Goal: Information Seeking & Learning: Learn about a topic

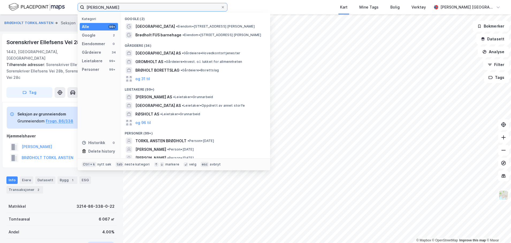
drag, startPoint x: 169, startPoint y: 10, endPoint x: 63, endPoint y: 18, distance: 106.3
click at [63, 18] on div "Torkil Brødholt Kategori Alle 99+ Google 2 Eiendommer 0 Gårdeiere 34 Leietakere…" at bounding box center [255, 121] width 511 height 243
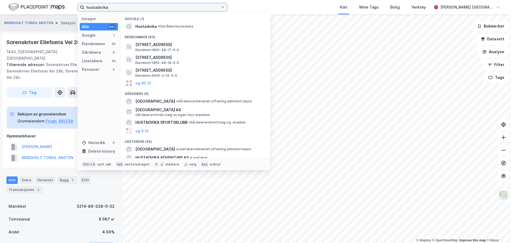
click at [146, 6] on input "hustadvika" at bounding box center [152, 7] width 136 height 8
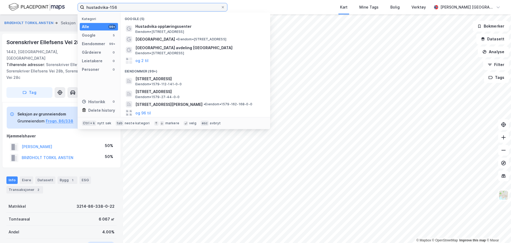
click at [134, 7] on input "hustadvika-156" at bounding box center [152, 7] width 136 height 8
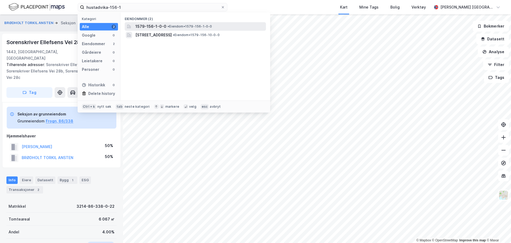
click at [147, 26] on span "1579-156-1-0-0" at bounding box center [150, 26] width 31 height 6
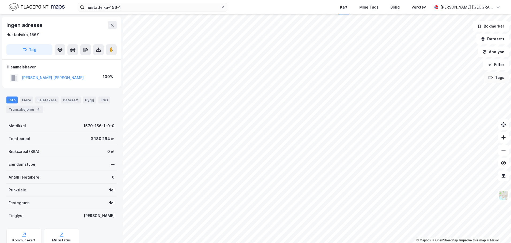
click at [495, 79] on button "Tags" at bounding box center [496, 77] width 25 height 11
click at [505, 196] on img at bounding box center [503, 195] width 10 height 10
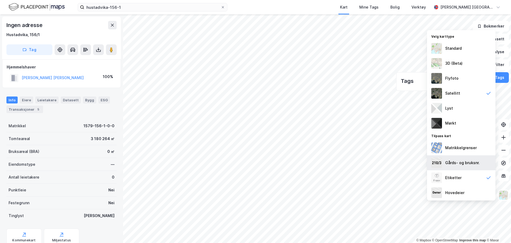
click at [465, 163] on div "Gårds- og bruksnr." at bounding box center [462, 163] width 35 height 6
click at [505, 196] on img at bounding box center [503, 195] width 10 height 10
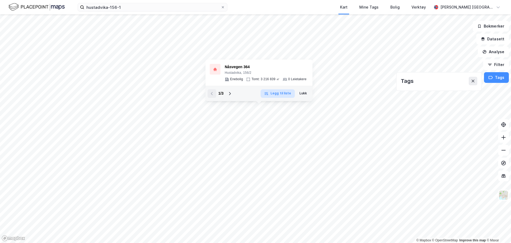
click at [281, 93] on button "Legg til liste" at bounding box center [278, 93] width 34 height 9
click at [307, 94] on button "Lukk" at bounding box center [303, 93] width 14 height 9
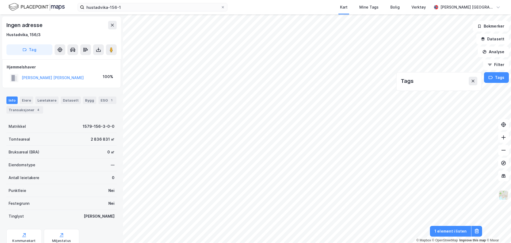
click at [508, 194] on img at bounding box center [503, 195] width 10 height 10
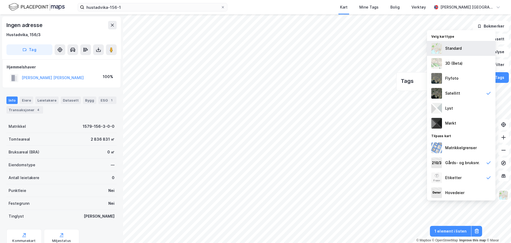
click at [476, 53] on div "Standard" at bounding box center [461, 48] width 68 height 15
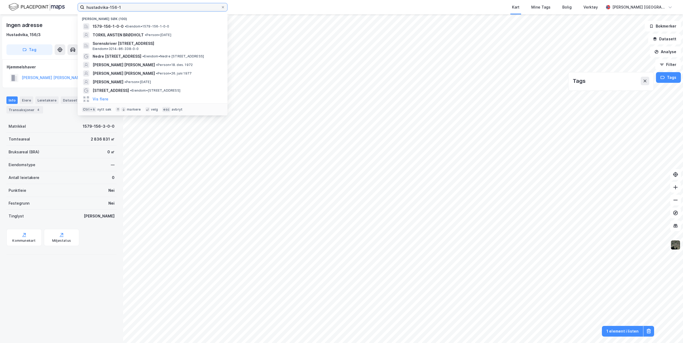
click at [127, 8] on input "hustadvika-156-1" at bounding box center [152, 7] width 136 height 8
click at [127, 28] on span "• Eiendom • 1579-156-1-0-0" at bounding box center [147, 26] width 45 height 4
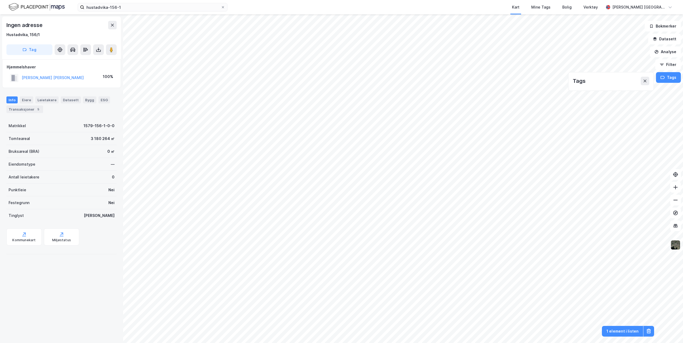
click at [511, 243] on img at bounding box center [675, 245] width 10 height 10
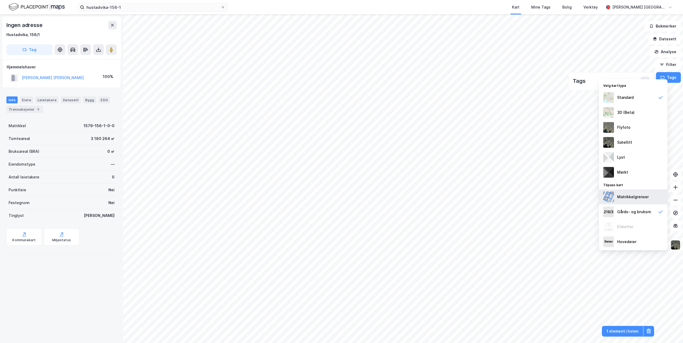
click at [511, 198] on div "Matrikkelgrenser" at bounding box center [633, 197] width 32 height 6
click at [511, 243] on img at bounding box center [675, 245] width 10 height 10
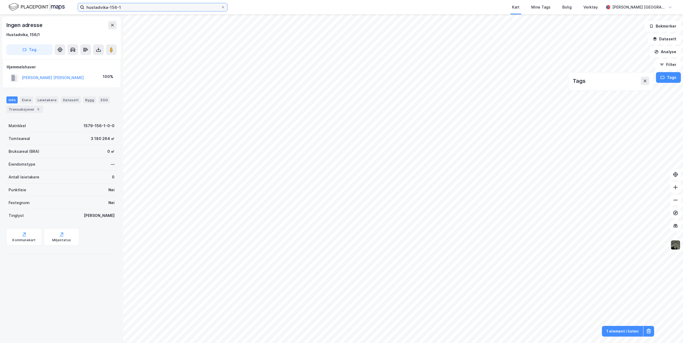
click at [151, 9] on input "hustadvika-156-1" at bounding box center [152, 7] width 136 height 8
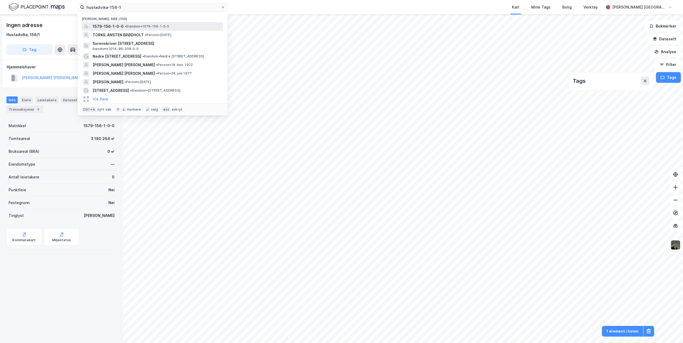
click at [154, 22] on div "1579-156-1-0-0 • Eiendom • 1579-156-1-0-0" at bounding box center [152, 26] width 141 height 9
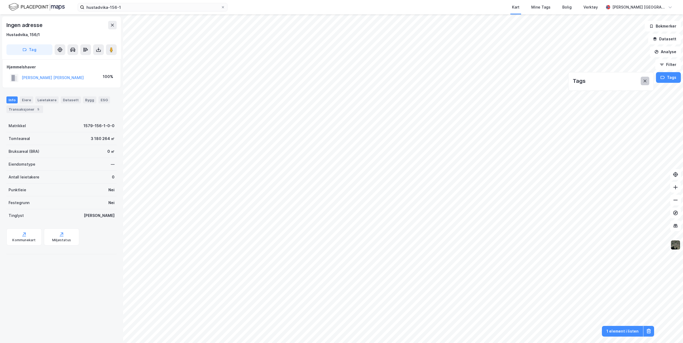
click at [511, 83] on button at bounding box center [644, 81] width 9 height 9
click at [511, 243] on button at bounding box center [648, 331] width 11 height 11
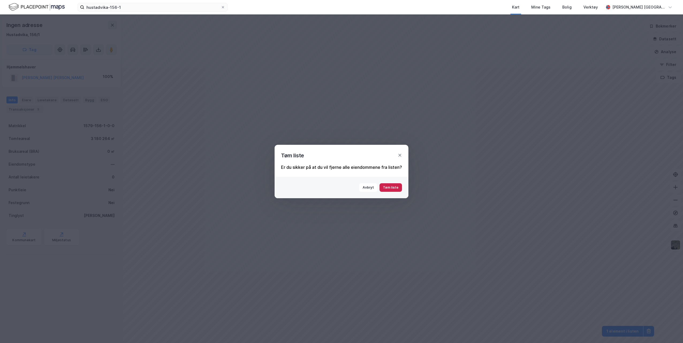
click at [396, 185] on button "Tøm liste" at bounding box center [390, 188] width 22 height 9
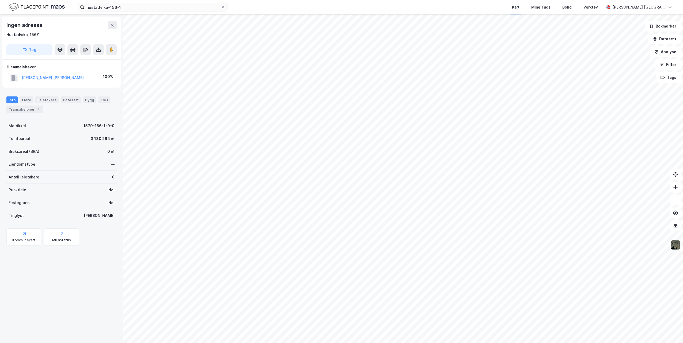
click at [511, 243] on img at bounding box center [675, 245] width 10 height 10
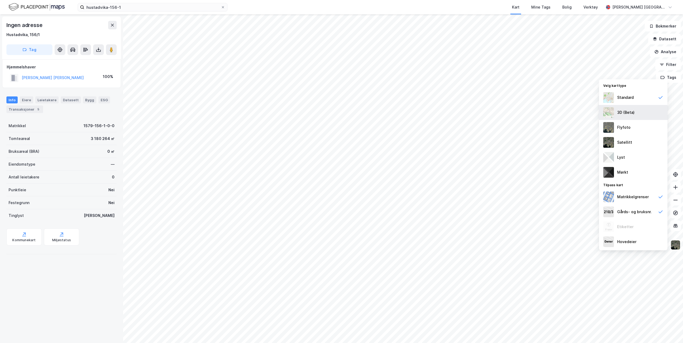
click at [511, 112] on div "3D (Beta)" at bounding box center [633, 112] width 68 height 15
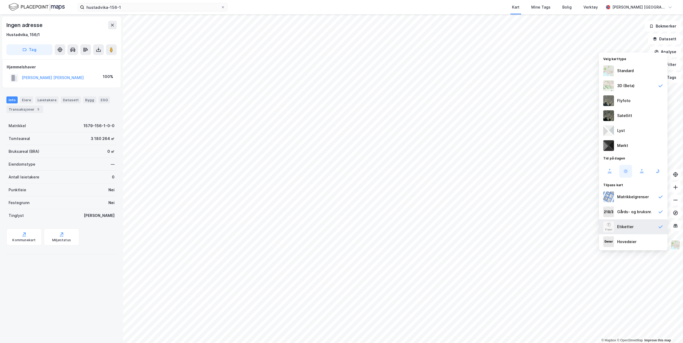
click at [511, 228] on icon at bounding box center [660, 227] width 4 height 3
click at [511, 243] on img at bounding box center [675, 245] width 10 height 10
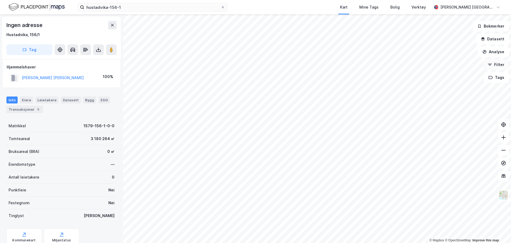
click at [508, 63] on button "Filter" at bounding box center [496, 64] width 26 height 11
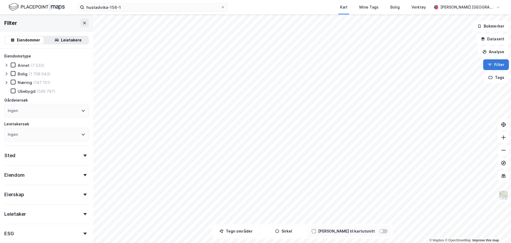
click at [508, 63] on button "Filter" at bounding box center [496, 64] width 26 height 11
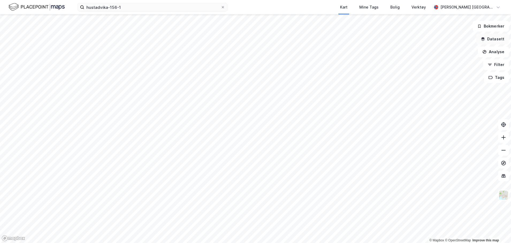
click at [494, 40] on button "Datasett" at bounding box center [492, 39] width 33 height 11
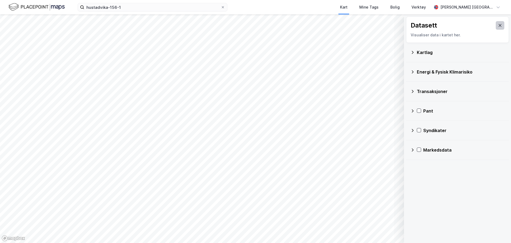
click at [500, 27] on button at bounding box center [500, 25] width 9 height 9
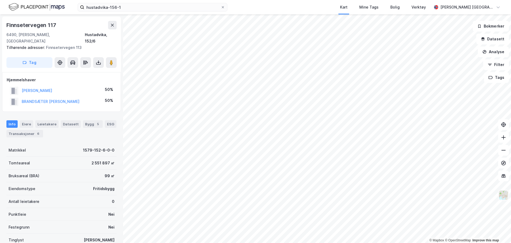
click at [503, 196] on img at bounding box center [503, 195] width 10 height 10
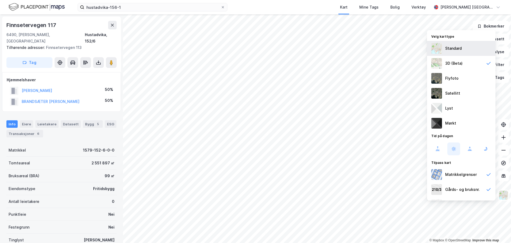
click at [453, 45] on div "Standard" at bounding box center [461, 48] width 68 height 15
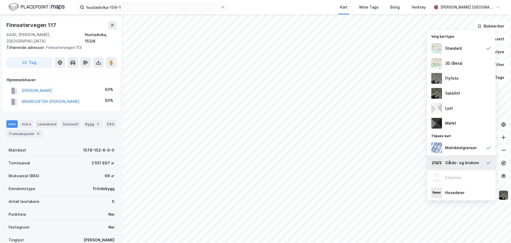
click at [448, 163] on div "Gårds- og bruksnr." at bounding box center [462, 163] width 35 height 6
click at [508, 199] on img at bounding box center [503, 195] width 10 height 10
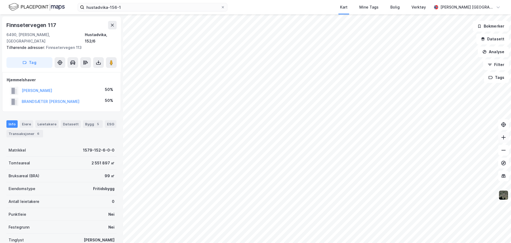
click at [503, 143] on button at bounding box center [503, 137] width 11 height 11
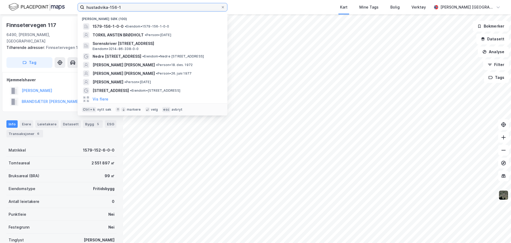
click at [134, 10] on input "hustadvika-156-1" at bounding box center [152, 7] width 136 height 8
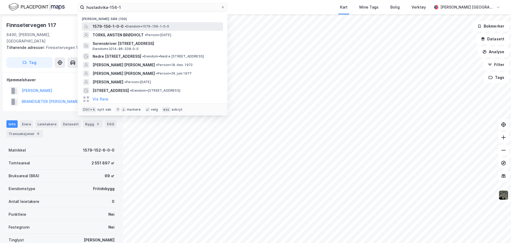
click at [136, 26] on span "• Eiendom • 1579-156-1-0-0" at bounding box center [147, 26] width 45 height 4
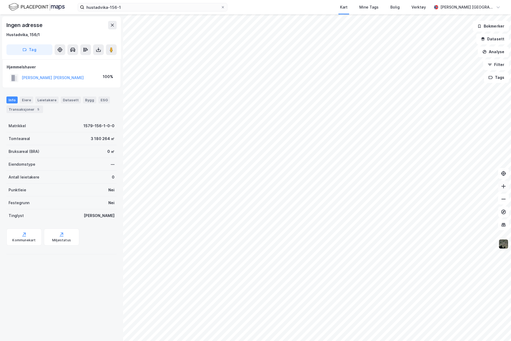
click at [502, 187] on icon at bounding box center [503, 186] width 5 height 5
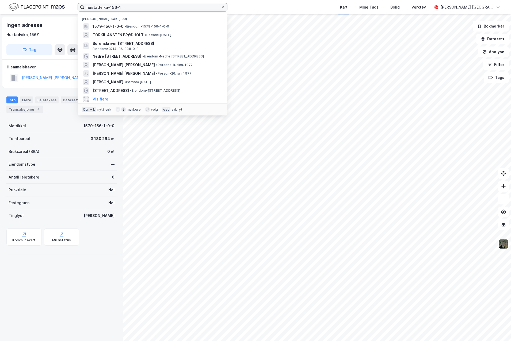
click at [156, 10] on input "hustadvika-156-1" at bounding box center [152, 7] width 136 height 8
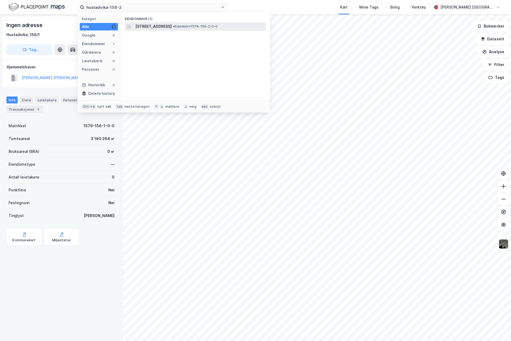
click at [165, 22] on div "[STREET_ADDRESS] • Eiendom • 1579-156-2-0-0" at bounding box center [195, 26] width 141 height 9
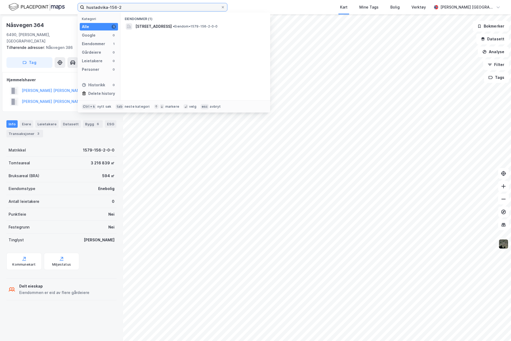
click at [137, 5] on input "hustadvika-156-2" at bounding box center [152, 7] width 136 height 8
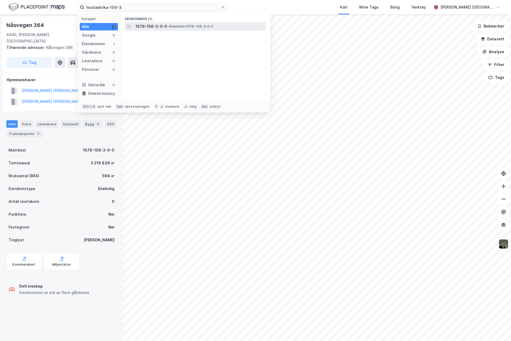
click at [157, 26] on span "1579-156-3-0-0" at bounding box center [151, 26] width 32 height 6
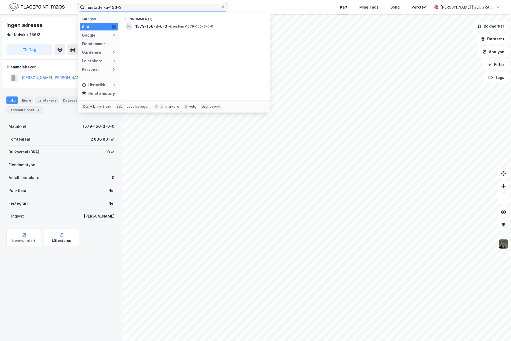
click at [152, 8] on input "hustadvika-156-3" at bounding box center [152, 7] width 136 height 8
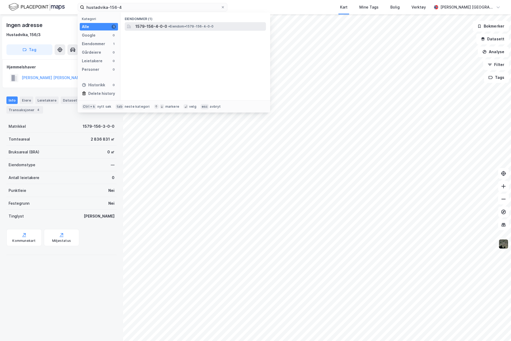
click at [169, 26] on span "•" at bounding box center [169, 26] width 2 height 4
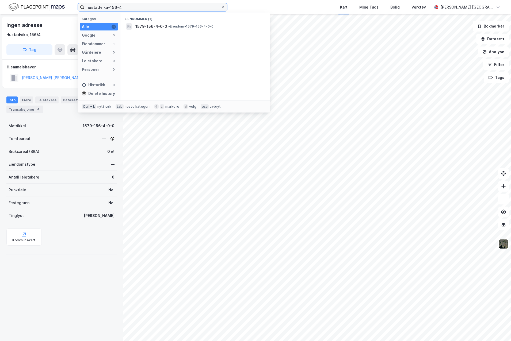
click at [127, 7] on input "hustadvika-156-4" at bounding box center [152, 7] width 136 height 8
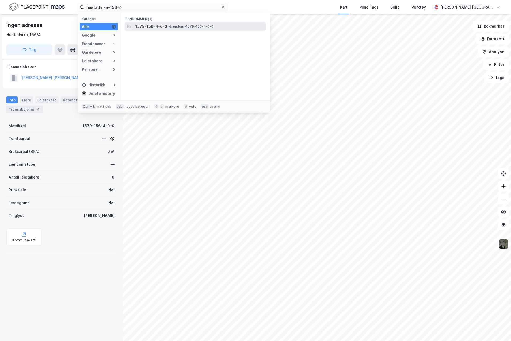
click at [144, 29] on span "1579-156-4-0-0" at bounding box center [151, 26] width 32 height 6
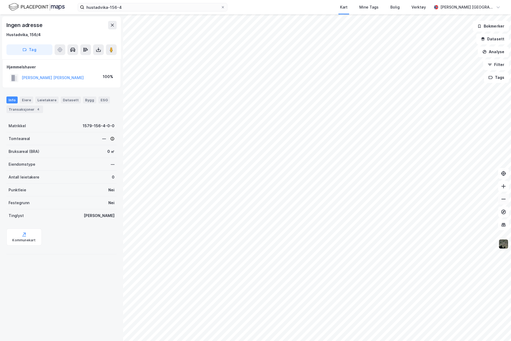
click at [505, 200] on icon at bounding box center [503, 199] width 5 height 5
click at [504, 190] on button at bounding box center [503, 186] width 11 height 11
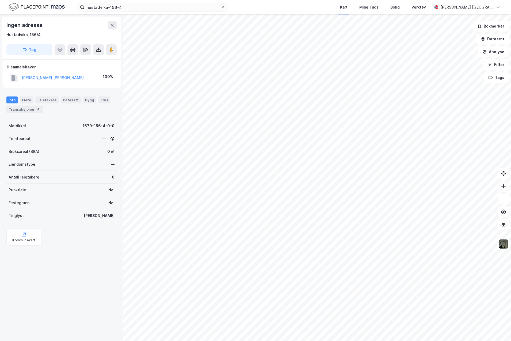
click at [504, 190] on button at bounding box center [503, 186] width 11 height 11
click at [137, 7] on input "hustadvika-156-4" at bounding box center [152, 7] width 136 height 8
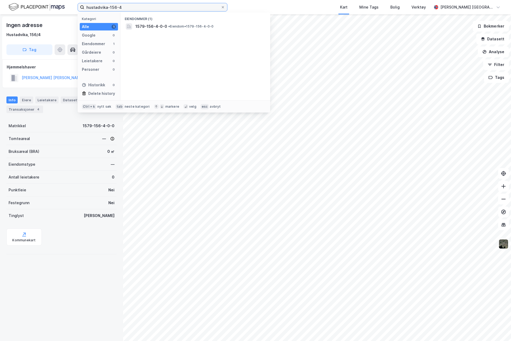
type input "hustadvika-156-"
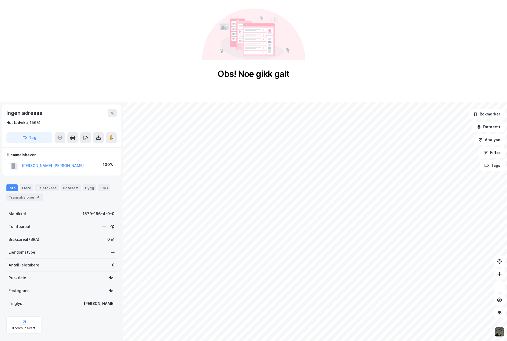
click at [170, 20] on div "Obs! Noe gikk galt" at bounding box center [253, 44] width 507 height 88
click at [109, 116] on button at bounding box center [112, 113] width 9 height 9
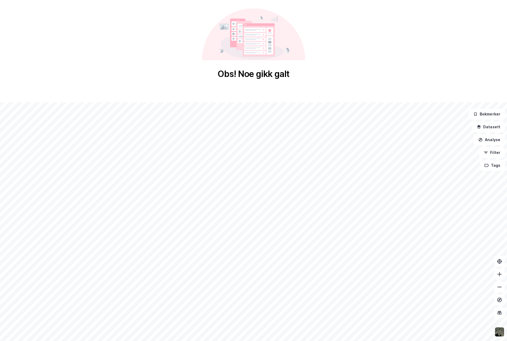
click at [260, 45] on icon at bounding box center [254, 44] width 21 height 4
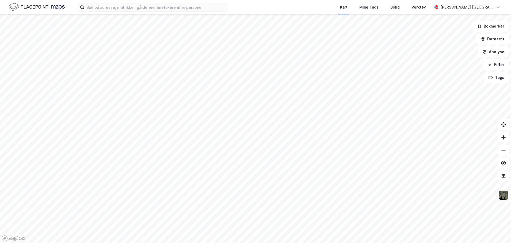
click at [135, 12] on div "Kart Mine Tags [PERSON_NAME] Verktøy [PERSON_NAME] [GEOGRAPHIC_DATA]" at bounding box center [255, 7] width 511 height 14
click at [135, 5] on input at bounding box center [155, 7] width 143 height 8
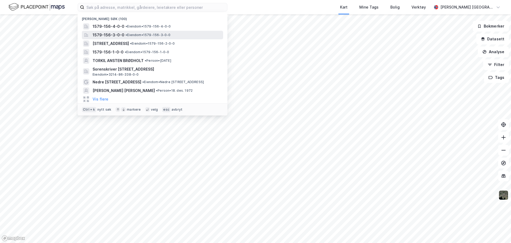
click at [136, 32] on div "1579-156-3-0-0 • Eiendom • 1579-156-3-0-0" at bounding box center [157, 35] width 129 height 6
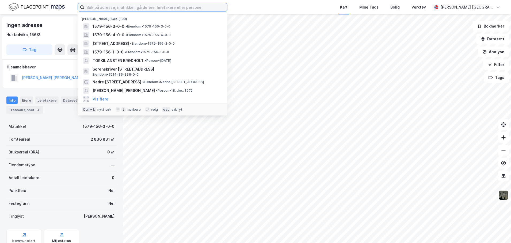
click at [123, 6] on input at bounding box center [155, 7] width 143 height 8
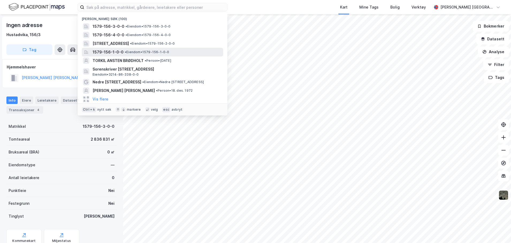
click at [125, 51] on span "•" at bounding box center [126, 52] width 2 height 4
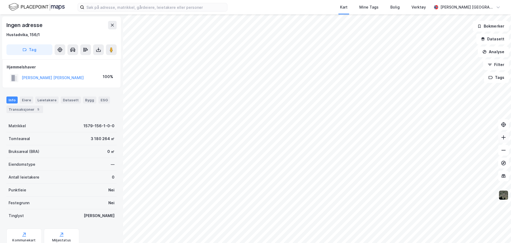
click at [508, 142] on button at bounding box center [503, 137] width 11 height 11
click at [504, 141] on button at bounding box center [503, 137] width 11 height 11
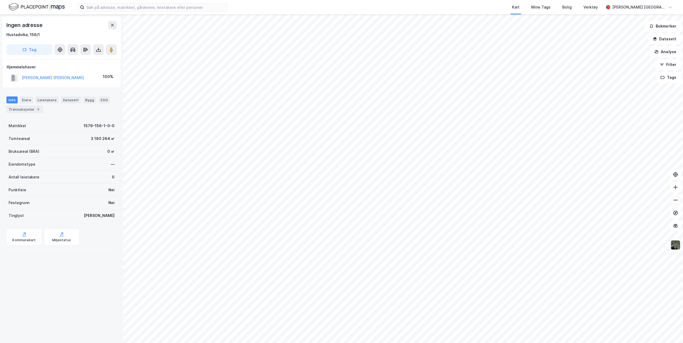
click at [511, 203] on button at bounding box center [675, 200] width 11 height 11
click at [511, 81] on button "Tags" at bounding box center [668, 77] width 25 height 11
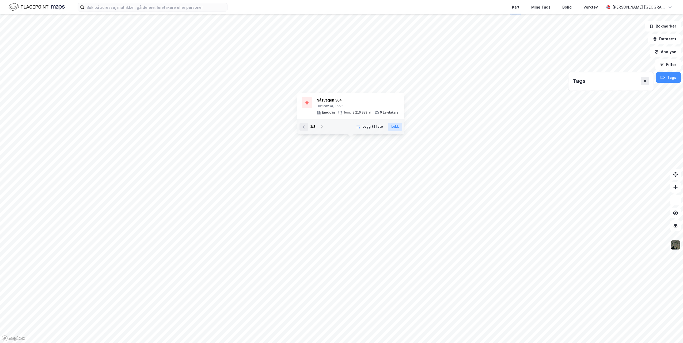
click at [400, 129] on button "Lukk" at bounding box center [395, 127] width 14 height 9
click at [511, 81] on button at bounding box center [644, 81] width 9 height 9
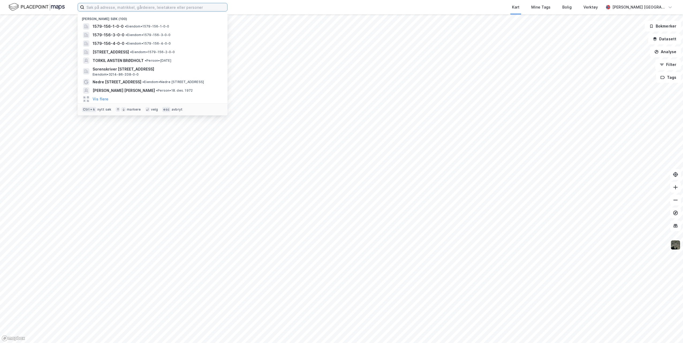
click at [208, 7] on input at bounding box center [155, 7] width 143 height 8
click at [158, 26] on span "• Eiendom • 1579-156-1-0-0" at bounding box center [147, 26] width 45 height 4
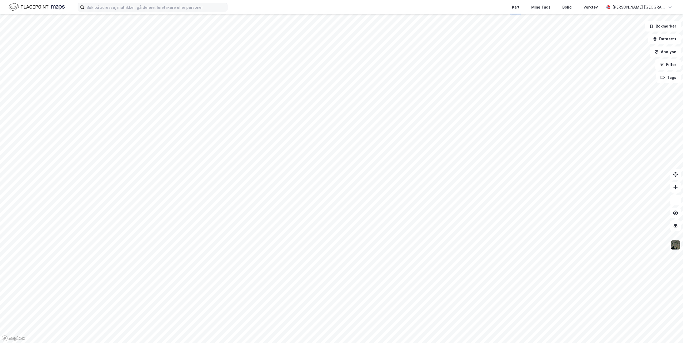
click at [145, 11] on div "Kart Mine Tags [PERSON_NAME] Verktøy [PERSON_NAME] [GEOGRAPHIC_DATA]" at bounding box center [341, 7] width 683 height 14
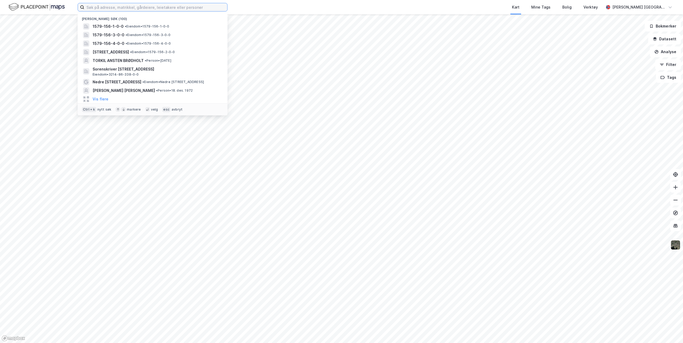
click at [145, 6] on input at bounding box center [155, 7] width 143 height 8
click at [139, 26] on span "• Eiendom • 1579-156-1-0-0" at bounding box center [147, 26] width 45 height 4
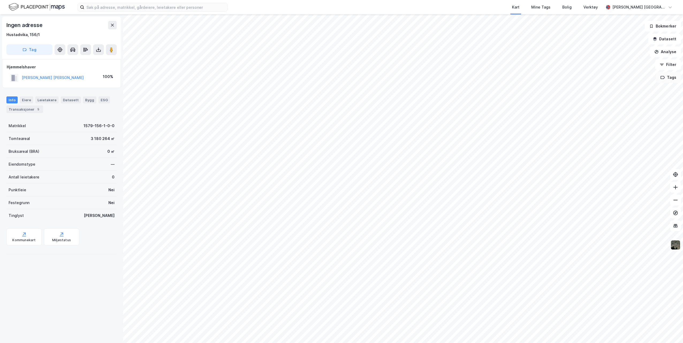
click at [511, 78] on button "Tags" at bounding box center [668, 77] width 25 height 11
click at [148, 7] on input at bounding box center [155, 7] width 143 height 8
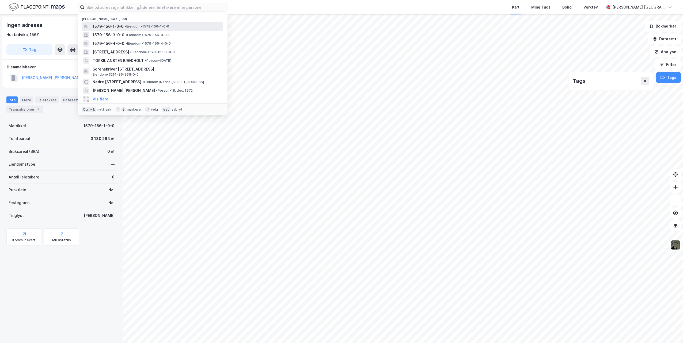
click at [145, 25] on span "• Eiendom • 1579-156-1-0-0" at bounding box center [147, 26] width 45 height 4
click at [112, 4] on input at bounding box center [155, 7] width 143 height 8
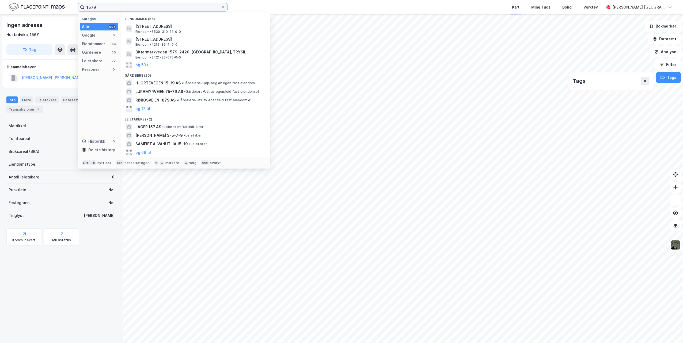
type input "1579-"
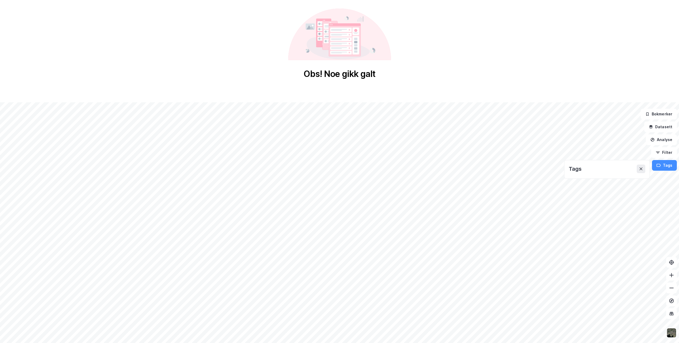
click at [161, 6] on div "Obs! Noe gikk galt" at bounding box center [339, 44] width 679 height 88
click at [511, 5] on div "Obs! Noe gikk galt" at bounding box center [339, 44] width 679 height 88
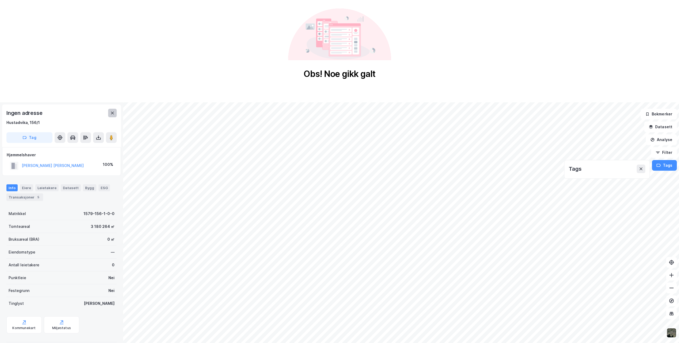
click at [112, 113] on icon at bounding box center [112, 113] width 3 height 3
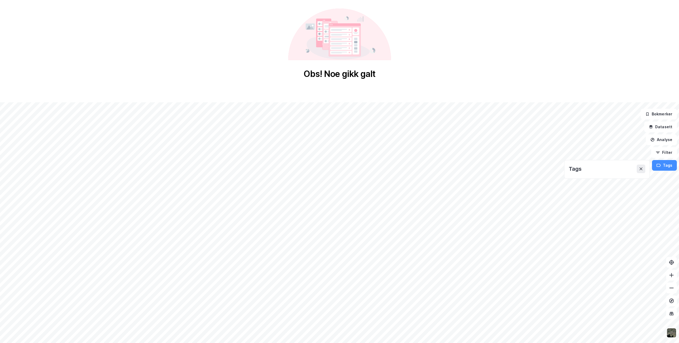
click at [234, 55] on div "Obs! Noe gikk galt" at bounding box center [339, 44] width 679 height 88
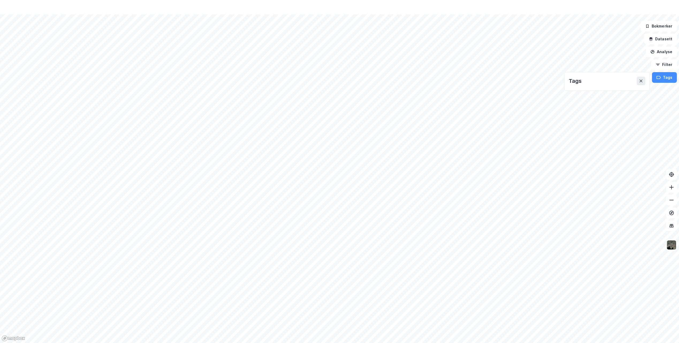
scroll to position [8, 0]
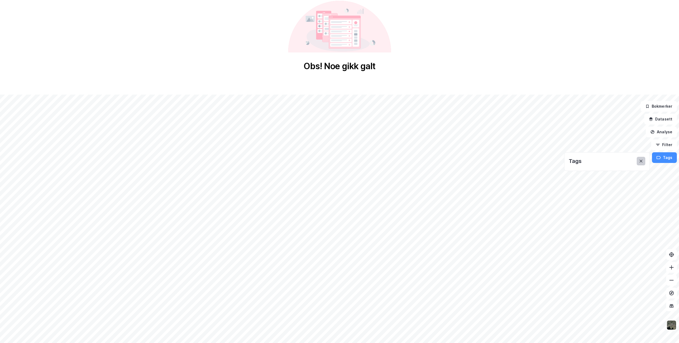
click at [511, 164] on button at bounding box center [640, 161] width 9 height 9
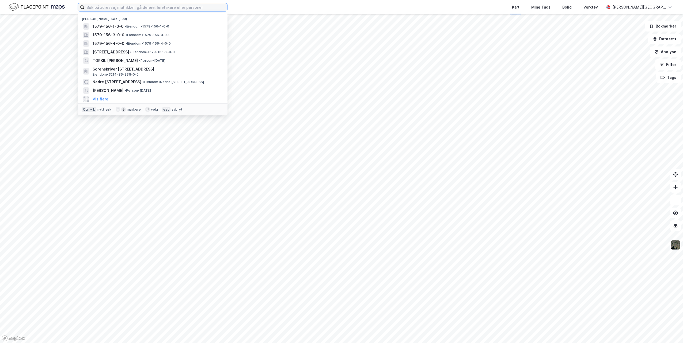
click at [142, 7] on input at bounding box center [155, 7] width 143 height 8
click at [136, 24] on span "• Eiendom • 1579-156-1-0-0" at bounding box center [147, 26] width 45 height 4
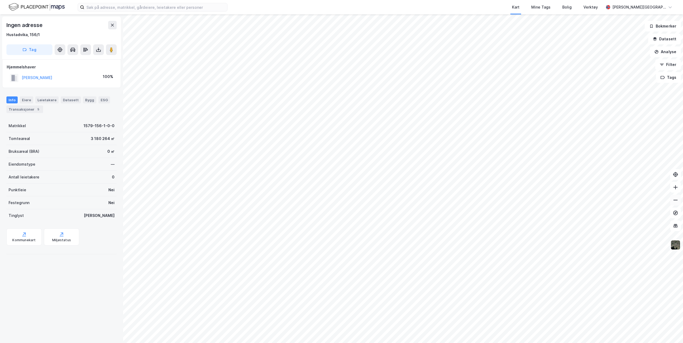
click at [672, 204] on button at bounding box center [675, 200] width 11 height 11
click at [674, 189] on icon at bounding box center [675, 187] width 5 height 5
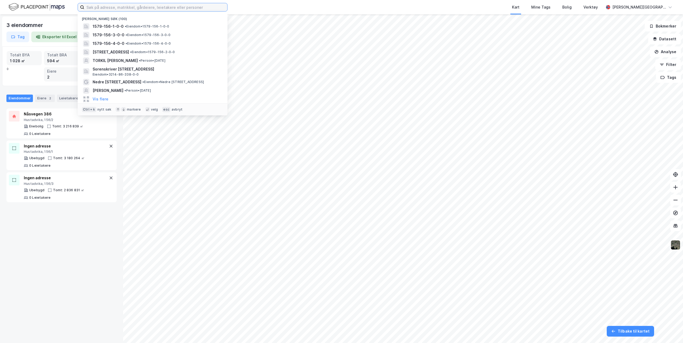
click at [128, 5] on input at bounding box center [155, 7] width 143 height 8
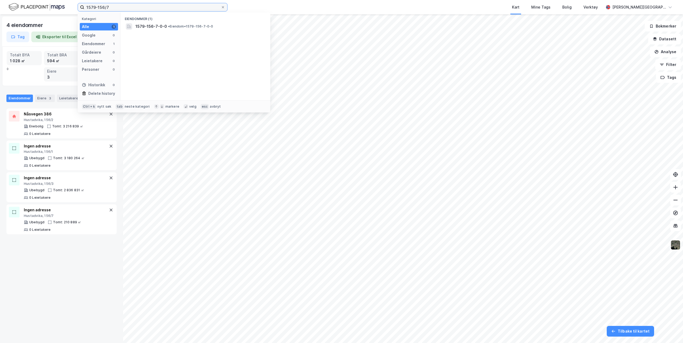
click at [152, 9] on input "1579-156/7" at bounding box center [152, 7] width 136 height 8
click at [160, 25] on span "1579-156-4-0-0" at bounding box center [151, 26] width 32 height 6
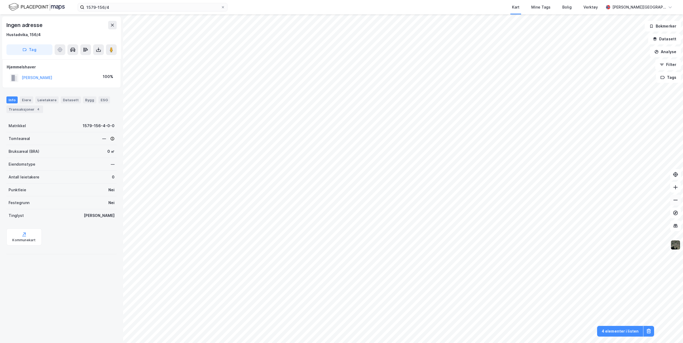
click at [675, 202] on icon at bounding box center [675, 200] width 5 height 5
click at [674, 188] on icon at bounding box center [675, 187] width 4 height 1
click at [676, 249] on img at bounding box center [675, 245] width 10 height 10
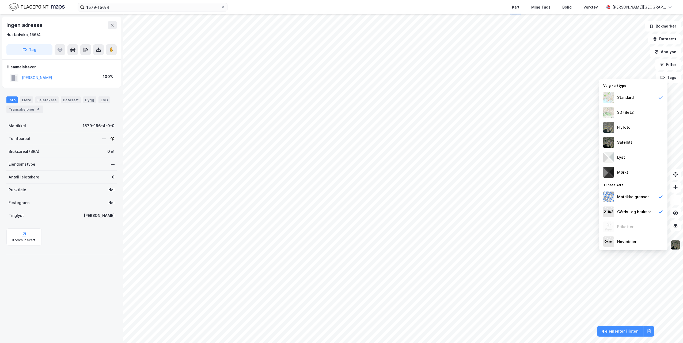
click at [677, 249] on img at bounding box center [675, 245] width 10 height 10
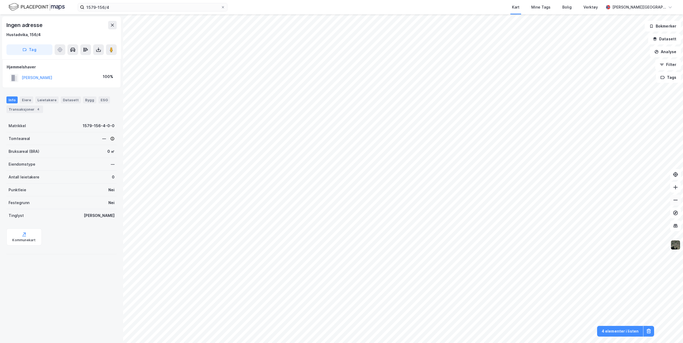
click at [678, 200] on icon at bounding box center [675, 200] width 5 height 5
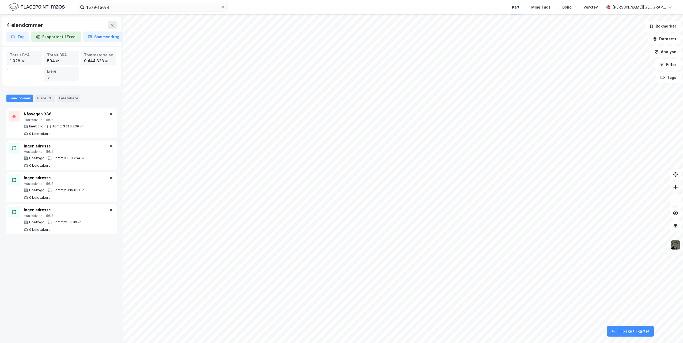
click at [675, 190] on icon at bounding box center [675, 187] width 5 height 5
click at [679, 200] on button at bounding box center [675, 200] width 11 height 11
click at [679, 199] on button at bounding box center [675, 200] width 11 height 11
click at [677, 191] on button at bounding box center [675, 187] width 11 height 11
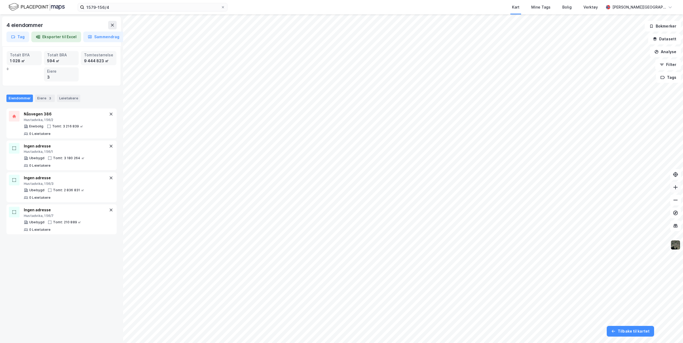
click at [677, 191] on button at bounding box center [675, 187] width 11 height 11
click at [569, 0] on html "1579-156/4 Kart Mine Tags Bolig Verktøy Elaine Z. Aarkvisla 4 eiendommer Tag Ek…" at bounding box center [341, 171] width 683 height 343
click at [109, 114] on button at bounding box center [111, 114] width 6 height 6
click at [108, 146] on button at bounding box center [111, 146] width 6 height 6
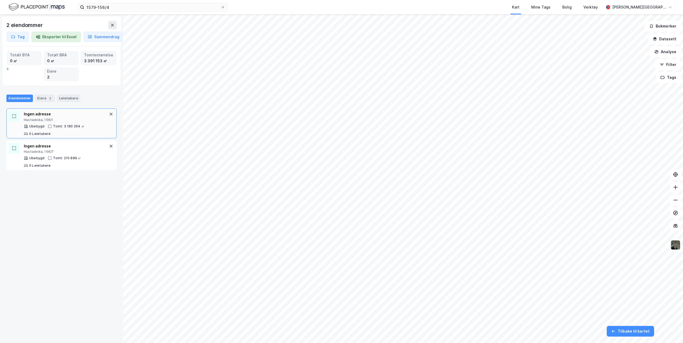
drag, startPoint x: 106, startPoint y: 137, endPoint x: 107, endPoint y: 144, distance: 7.0
click at [106, 138] on div "Ingen adresse Hustadvika, 156/1 Ubebygd Tomt: 3 180 264 ㎡ 0 Leietakere" at bounding box center [61, 124] width 110 height 30
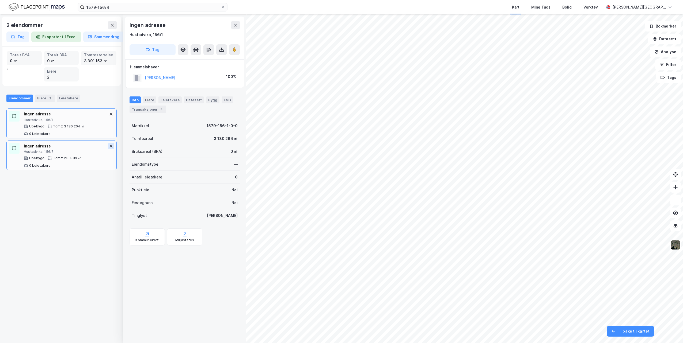
click at [109, 147] on icon at bounding box center [111, 146] width 4 height 4
click at [109, 116] on icon at bounding box center [111, 114] width 4 height 4
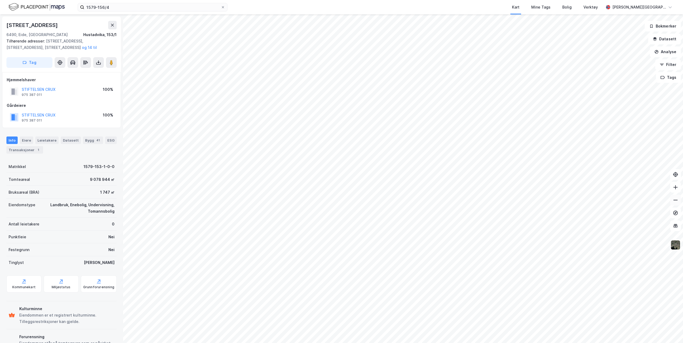
click at [676, 202] on icon at bounding box center [675, 200] width 5 height 5
click at [676, 189] on icon at bounding box center [675, 187] width 5 height 5
click at [116, 7] on input "1579-156/4" at bounding box center [152, 7] width 136 height 8
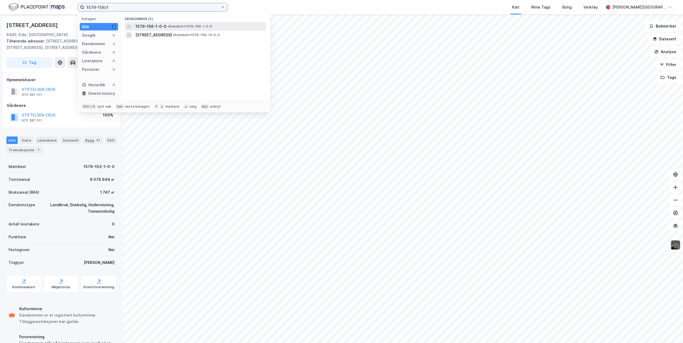
type input "1579-156/1"
click at [144, 27] on span "1579-156-1-0-0" at bounding box center [150, 26] width 31 height 6
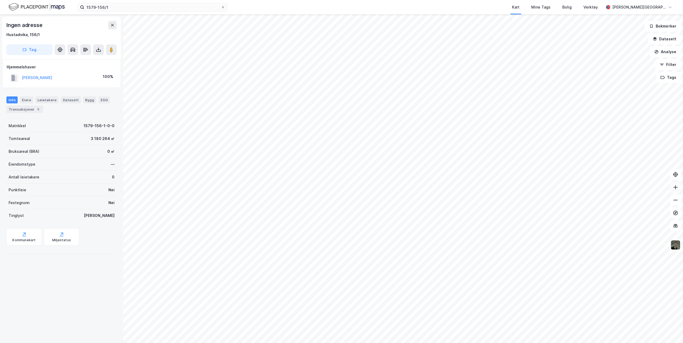
click at [677, 186] on icon at bounding box center [675, 187] width 5 height 5
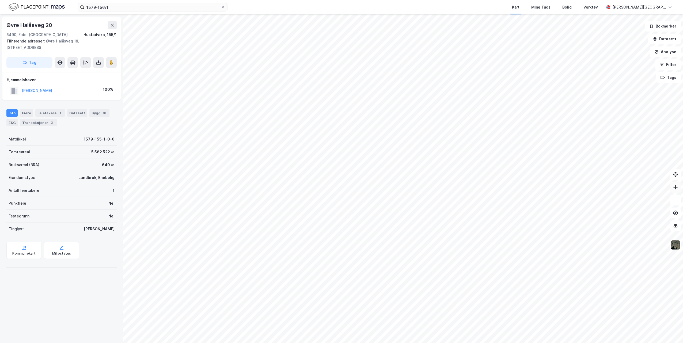
click at [676, 191] on button at bounding box center [675, 187] width 11 height 11
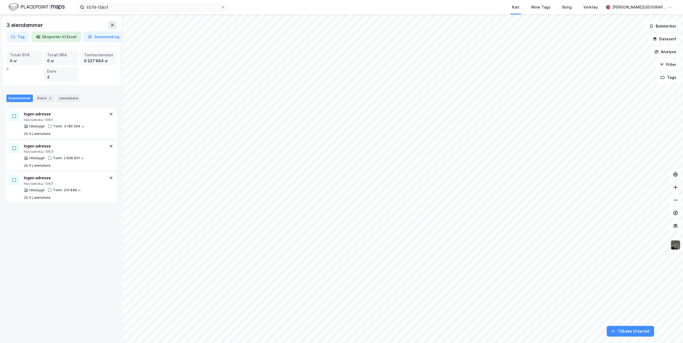
click at [677, 188] on icon at bounding box center [675, 187] width 5 height 5
click at [678, 202] on button at bounding box center [675, 200] width 11 height 11
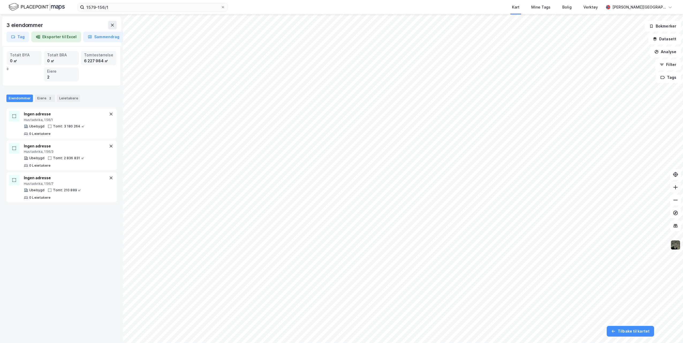
click at [676, 189] on icon at bounding box center [675, 187] width 5 height 5
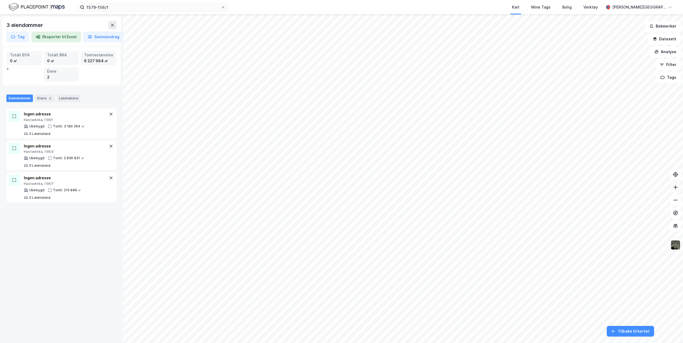
click at [676, 189] on icon at bounding box center [675, 187] width 5 height 5
click at [676, 200] on icon at bounding box center [675, 200] width 5 height 5
click at [677, 192] on button at bounding box center [675, 187] width 11 height 11
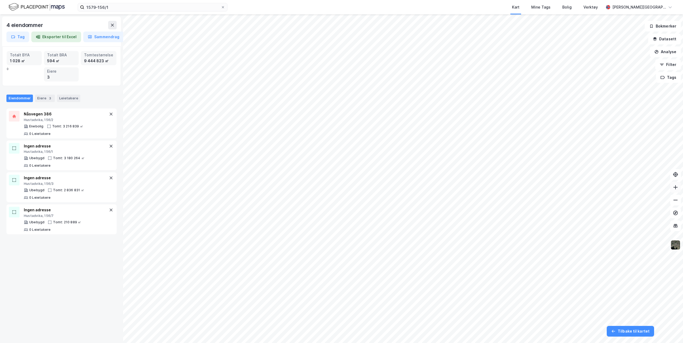
click at [677, 192] on button at bounding box center [675, 187] width 11 height 11
click at [569, 11] on div "1579-156/1 Kart Mine Tags Bolig Verktøy Elaine Z. Aarkvisla 4 eiendommer Tag Ek…" at bounding box center [341, 171] width 683 height 343
click at [679, 192] on button at bounding box center [675, 187] width 11 height 11
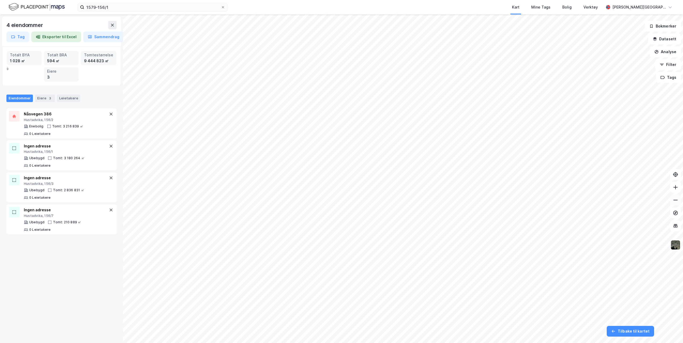
click at [675, 201] on icon at bounding box center [675, 200] width 5 height 5
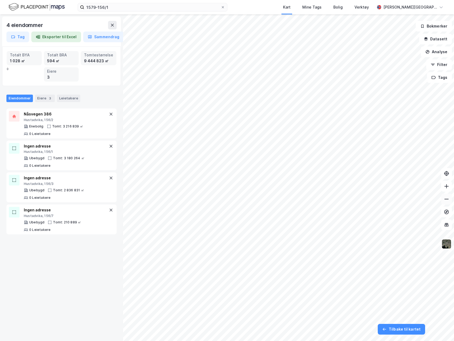
click at [450, 200] on button at bounding box center [446, 199] width 11 height 11
click at [449, 203] on button at bounding box center [446, 199] width 11 height 11
click at [449, 188] on icon at bounding box center [446, 186] width 5 height 5
click at [447, 190] on button at bounding box center [446, 186] width 11 height 11
click at [355, 0] on html "1579-156/1 Kart Mine Tags Bolig Verktøy Elaine Z. Aarkvisla 4 eiendommer Tag Ek…" at bounding box center [227, 170] width 454 height 341
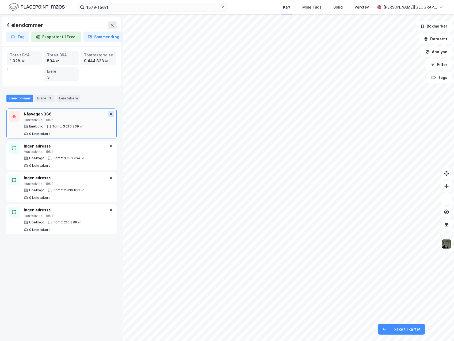
click at [109, 113] on icon at bounding box center [111, 114] width 4 height 4
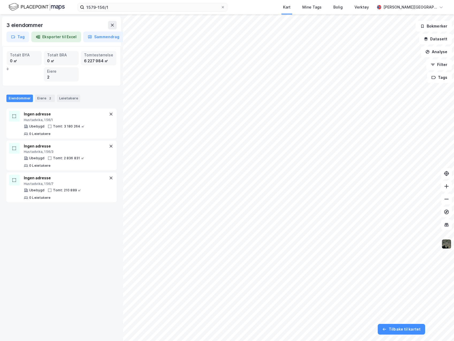
click at [109, 113] on icon at bounding box center [111, 114] width 4 height 4
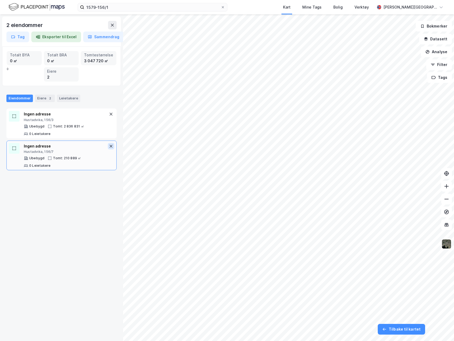
click at [109, 148] on icon at bounding box center [111, 146] width 4 height 4
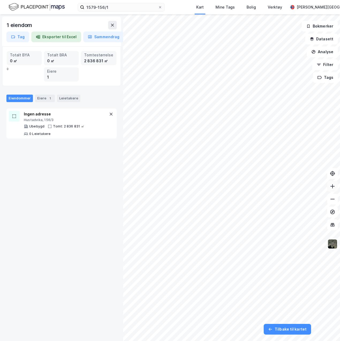
click at [334, 189] on icon at bounding box center [332, 186] width 5 height 5
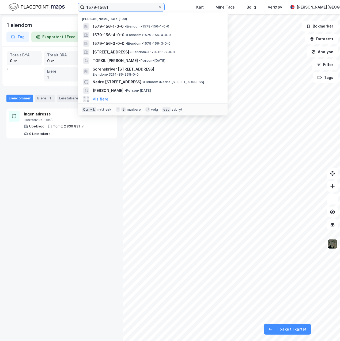
click at [122, 8] on input "1579-156/1" at bounding box center [121, 7] width 74 height 8
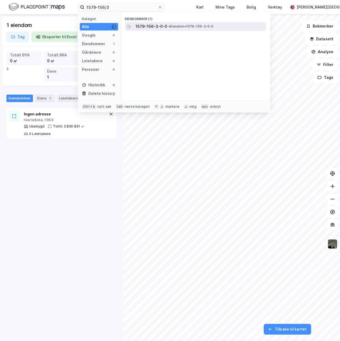
click at [168, 24] on span "•" at bounding box center [169, 26] width 2 height 4
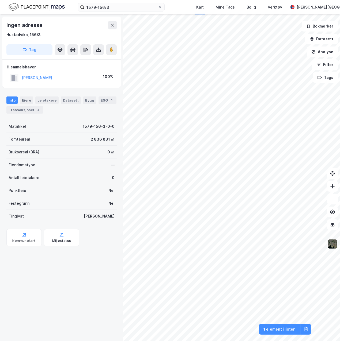
click at [333, 245] on img at bounding box center [332, 244] width 10 height 10
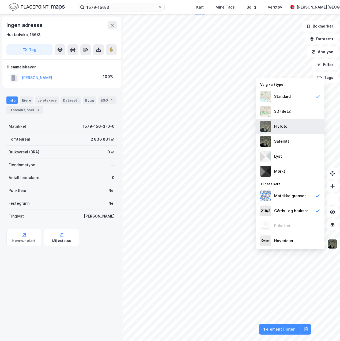
click at [284, 128] on div "Flyfoto" at bounding box center [280, 126] width 13 height 6
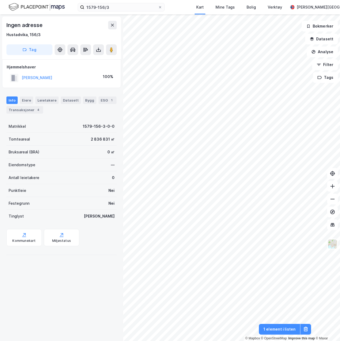
click at [92, 295] on div "Ingen adresse Hustadvika, 156/3 Tag Hjemmelshaver NAAS EINAR ROBERT 100% Info E…" at bounding box center [61, 177] width 123 height 327
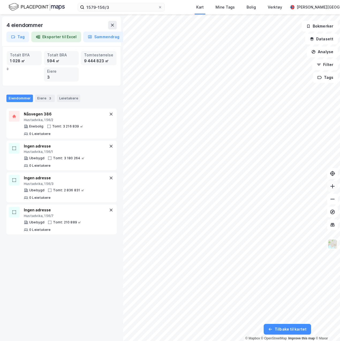
click at [334, 187] on icon at bounding box center [332, 186] width 5 height 5
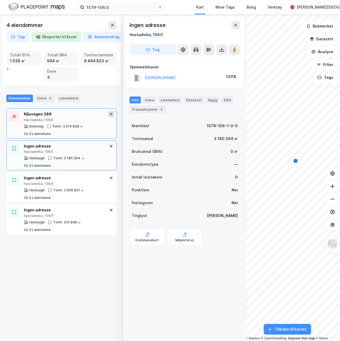
click at [109, 113] on icon at bounding box center [111, 114] width 4 height 4
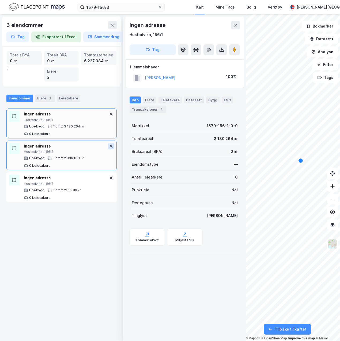
click at [109, 144] on icon at bounding box center [111, 146] width 4 height 4
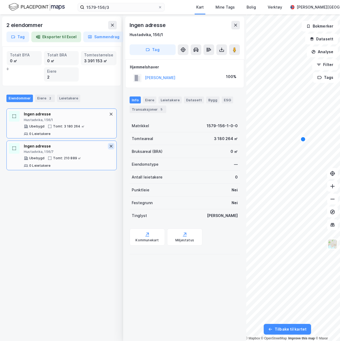
click at [109, 145] on icon at bounding box center [111, 146] width 4 height 4
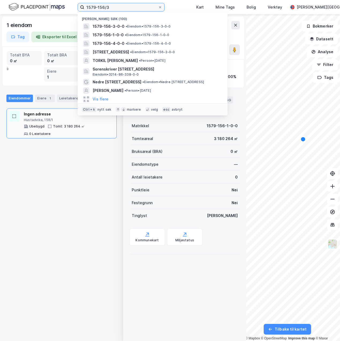
click at [121, 7] on input "1579-156/3" at bounding box center [121, 7] width 74 height 8
click at [122, 35] on div "1579-156-1-0-0 • Eiendom • 1579-156-1-0-0" at bounding box center [157, 35] width 129 height 6
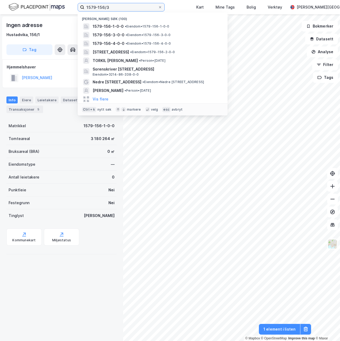
click at [111, 6] on input "1579-156/3" at bounding box center [121, 7] width 74 height 8
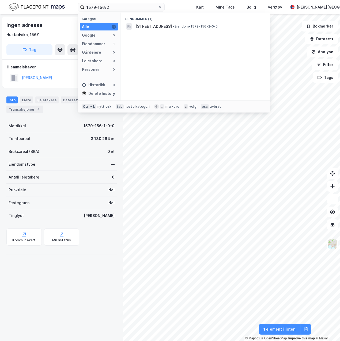
click at [151, 31] on div "Eiendommer (1) Nåsvegen 364, 6490, EIDE, HUSTADVIKA • Eiendom • 1579-156-2-0-0" at bounding box center [195, 57] width 150 height 88
click at [151, 28] on span "[STREET_ADDRESS]" at bounding box center [153, 26] width 36 height 6
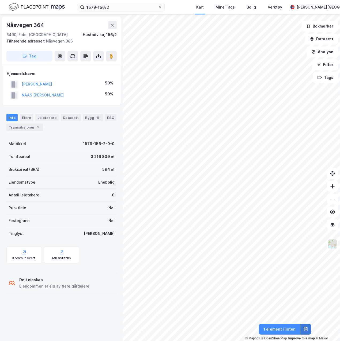
click at [304, 334] on button at bounding box center [305, 329] width 11 height 11
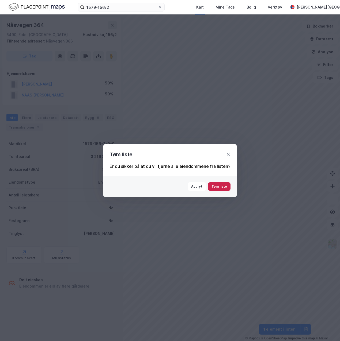
click at [217, 188] on button "Tøm liste" at bounding box center [219, 186] width 22 height 9
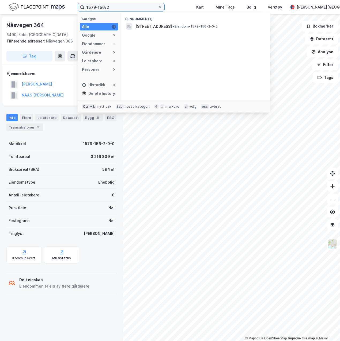
click at [117, 6] on input "1579-156/2" at bounding box center [121, 7] width 74 height 8
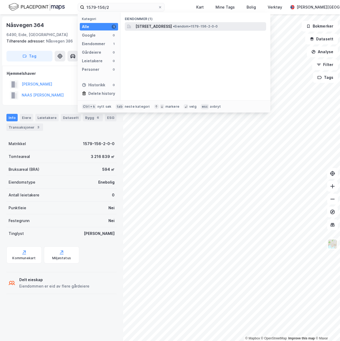
click at [146, 26] on span "[STREET_ADDRESS]" at bounding box center [153, 26] width 36 height 6
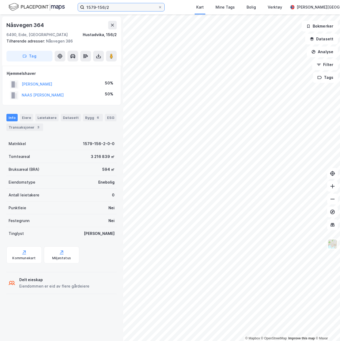
click at [109, 7] on input "1579-156/2" at bounding box center [121, 7] width 74 height 8
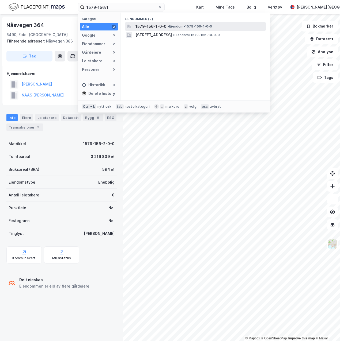
click at [145, 26] on span "1579-156-1-0-0" at bounding box center [150, 26] width 31 height 6
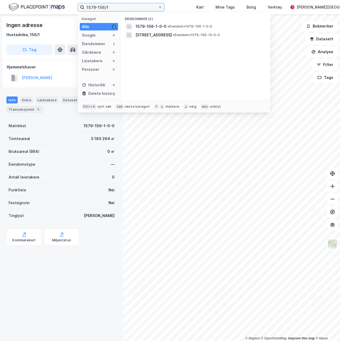
click at [131, 6] on input "1579-156/1" at bounding box center [121, 7] width 74 height 8
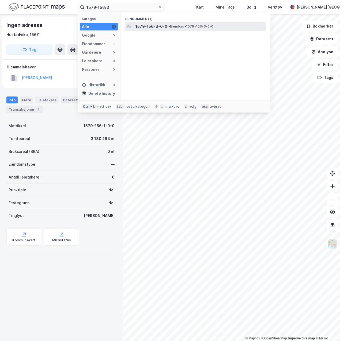
click at [146, 26] on span "1579-156-3-0-0" at bounding box center [151, 26] width 32 height 6
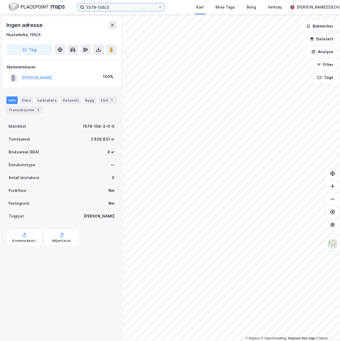
click at [111, 5] on input "1579-156/3" at bounding box center [121, 7] width 74 height 8
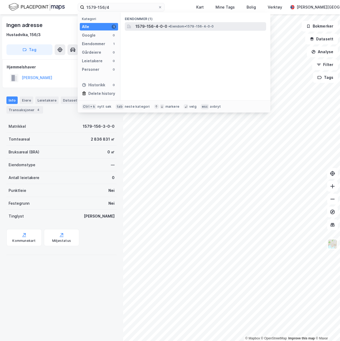
click at [141, 28] on span "1579-156-4-0-0" at bounding box center [151, 26] width 32 height 6
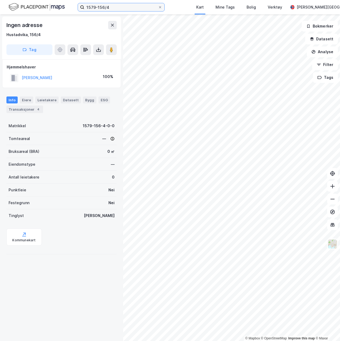
click at [123, 7] on input "1579-156/4" at bounding box center [121, 7] width 74 height 8
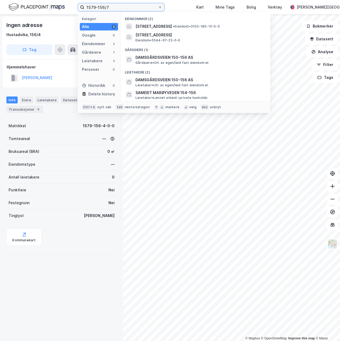
type input "1579-156/7"
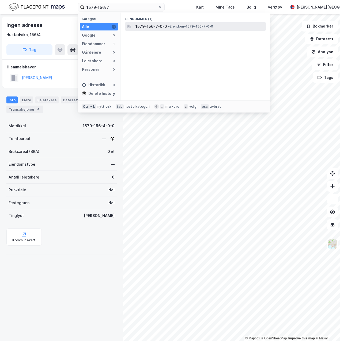
click at [152, 29] on span "1579-156-7-0-0" at bounding box center [151, 26] width 32 height 6
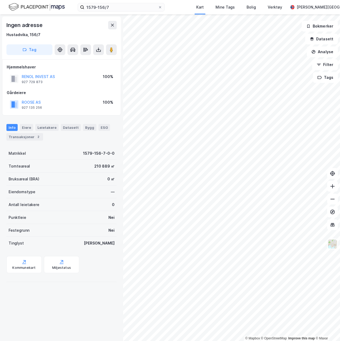
click at [212, 0] on html "1579-156/7 Kart Mine Tags Bolig Verktøy Elaine Z. Aarkvisla © Mapbox © OpenStre…" at bounding box center [170, 170] width 340 height 341
click at [239, 0] on html "1579-156/7 Kart Mine Tags Bolig Verktøy Elaine Z. Aarkvisla © Mapbox © OpenStre…" at bounding box center [170, 170] width 340 height 341
click at [227, 0] on html "1579-156/7 Kart Mine Tags Bolig Verktøy Elaine Z. Aarkvisla © Mapbox © OpenStre…" at bounding box center [170, 170] width 340 height 341
click at [256, 0] on html "1579-156/7 Kart Mine Tags Bolig Verktøy Elaine Z. Aarkvisla © Mapbox © OpenStre…" at bounding box center [170, 170] width 340 height 341
click at [330, 198] on icon at bounding box center [332, 199] width 5 height 5
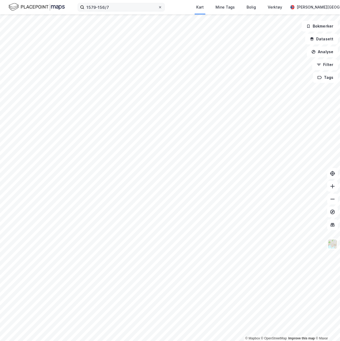
click at [159, 7] on icon at bounding box center [159, 7] width 3 height 3
click at [158, 7] on input "1579-156/7" at bounding box center [121, 7] width 74 height 8
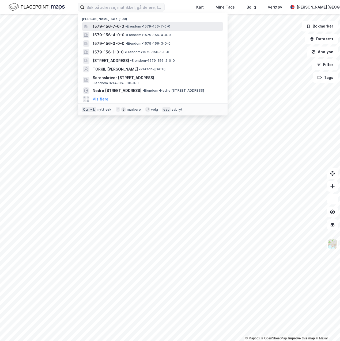
click at [127, 24] on div "1579-156-7-0-0 • Eiendom • 1579-156-7-0-0" at bounding box center [157, 26] width 129 height 6
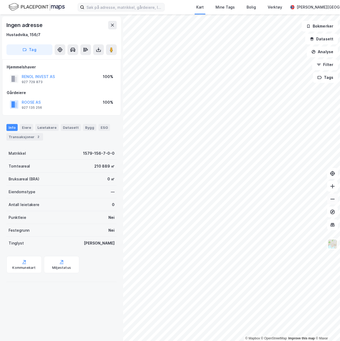
click at [333, 199] on icon at bounding box center [332, 199] width 4 height 1
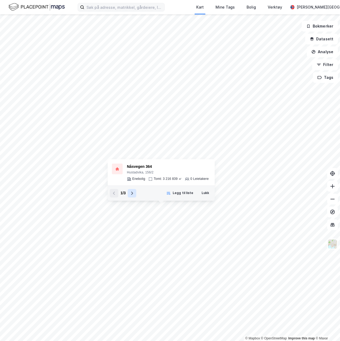
click at [132, 195] on icon at bounding box center [132, 193] width 4 height 4
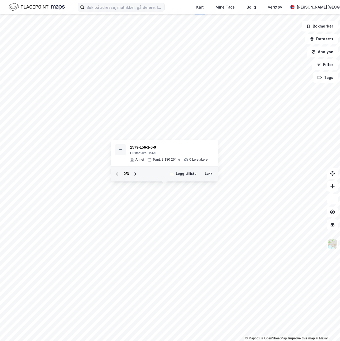
click at [135, 180] on div "2 / 3 Legg til liste Lukk" at bounding box center [164, 173] width 107 height 15
click at [136, 176] on icon at bounding box center [135, 174] width 4 height 4
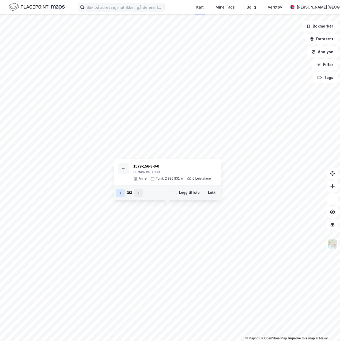
click at [121, 193] on icon at bounding box center [120, 193] width 4 height 4
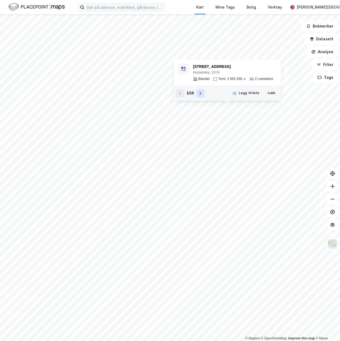
click at [202, 95] on icon at bounding box center [200, 93] width 4 height 4
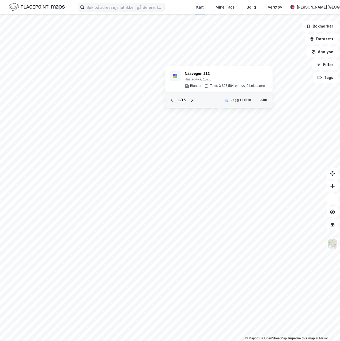
click at [202, 95] on div "2 / 15 Legg til liste Lukk" at bounding box center [218, 100] width 107 height 15
click at [192, 100] on icon at bounding box center [192, 100] width 4 height 4
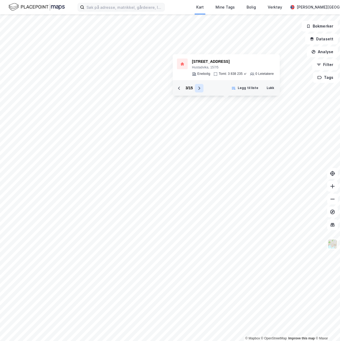
click at [197, 90] on icon at bounding box center [199, 88] width 4 height 4
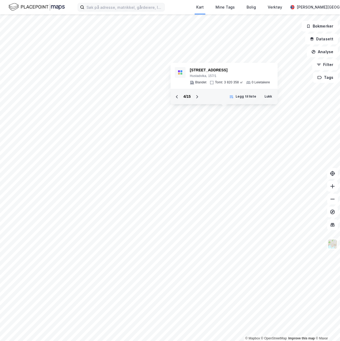
click at [197, 90] on div "4 / 15 Legg til liste Lukk" at bounding box center [223, 96] width 107 height 15
click at [197, 96] on icon at bounding box center [197, 96] width 2 height 3
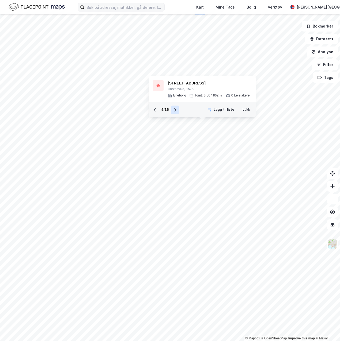
click at [173, 110] on icon at bounding box center [175, 110] width 4 height 4
click at [180, 108] on icon at bounding box center [180, 107] width 4 height 4
click at [180, 108] on div "7 / 15 Legg til liste Lukk" at bounding box center [196, 111] width 107 height 15
click at [173, 112] on button at bounding box center [170, 112] width 9 height 9
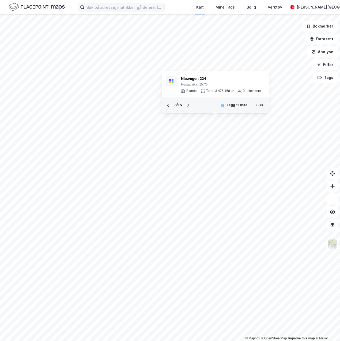
click at [188, 105] on icon at bounding box center [188, 105] width 4 height 4
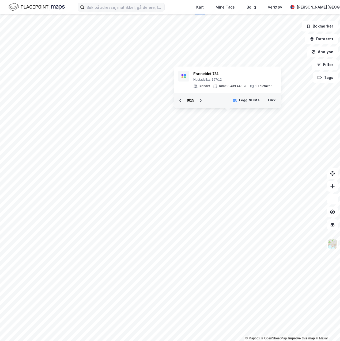
click at [200, 100] on icon at bounding box center [200, 100] width 4 height 4
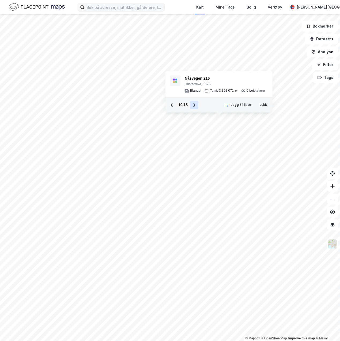
click at [195, 102] on button at bounding box center [194, 105] width 9 height 9
click at [188, 104] on icon at bounding box center [186, 105] width 4 height 4
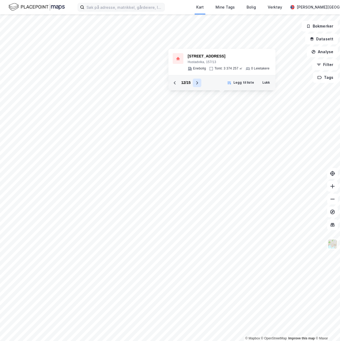
click at [198, 87] on div "12 / 15 Legg til liste Lukk" at bounding box center [221, 82] width 107 height 15
click at [198, 86] on button at bounding box center [197, 83] width 9 height 9
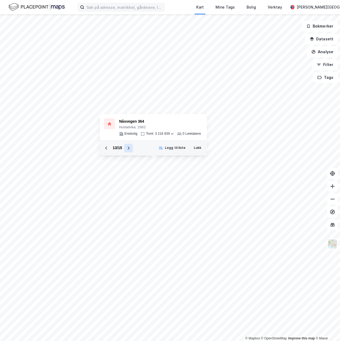
click at [128, 148] on icon at bounding box center [128, 148] width 4 height 4
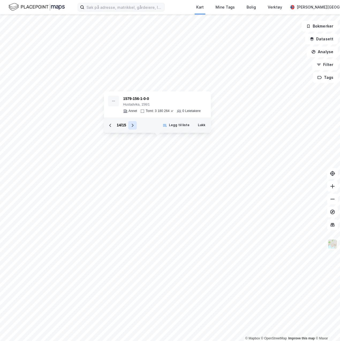
click at [134, 126] on icon at bounding box center [132, 125] width 4 height 4
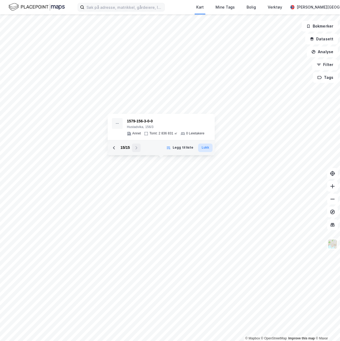
click at [209, 151] on button "Lukk" at bounding box center [205, 148] width 14 height 9
click at [123, 150] on icon at bounding box center [124, 148] width 4 height 4
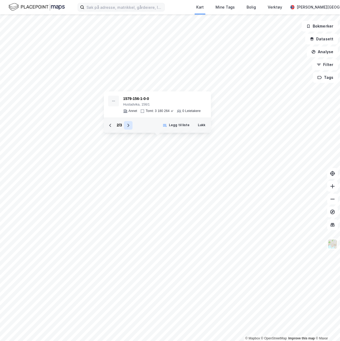
click at [128, 127] on icon at bounding box center [129, 125] width 2 height 3
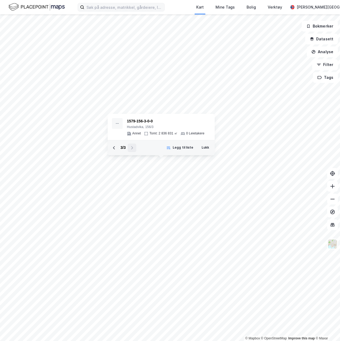
click at [132, 147] on div "3 / 3" at bounding box center [123, 148] width 26 height 9
click at [132, 148] on div "3 / 3" at bounding box center [123, 148] width 26 height 9
click at [115, 150] on icon at bounding box center [114, 148] width 4 height 4
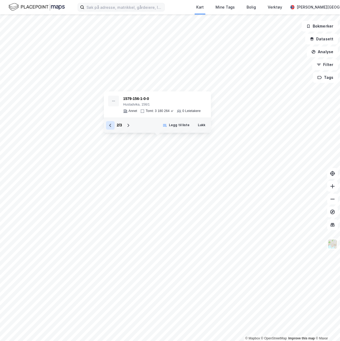
click at [111, 127] on icon at bounding box center [110, 125] width 4 height 4
click at [332, 247] on img at bounding box center [332, 244] width 10 height 10
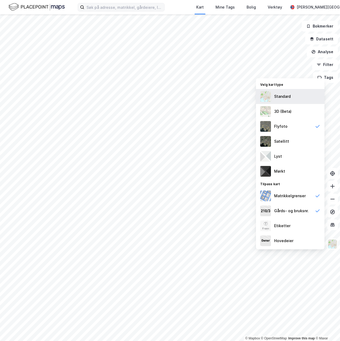
click at [268, 104] on div "Standard" at bounding box center [290, 96] width 68 height 15
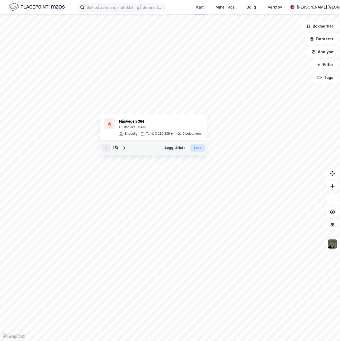
click at [199, 146] on button "Lukk" at bounding box center [197, 148] width 14 height 9
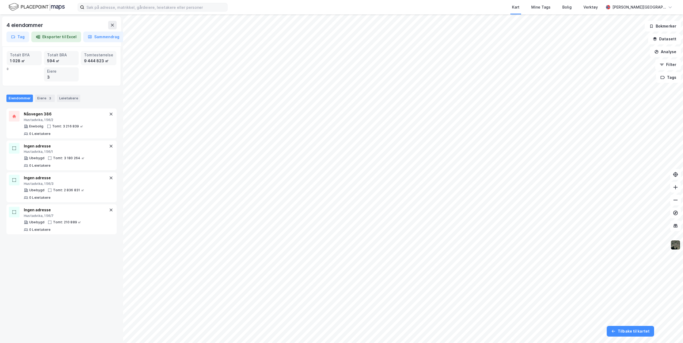
click at [40, 283] on div "4 eiendommer Tag Eksporter til Excel Sammendrag Totalt BYA 1 028 ㎡ Totalt BRA 5…" at bounding box center [61, 178] width 123 height 329
